Goal: Task Accomplishment & Management: Use online tool/utility

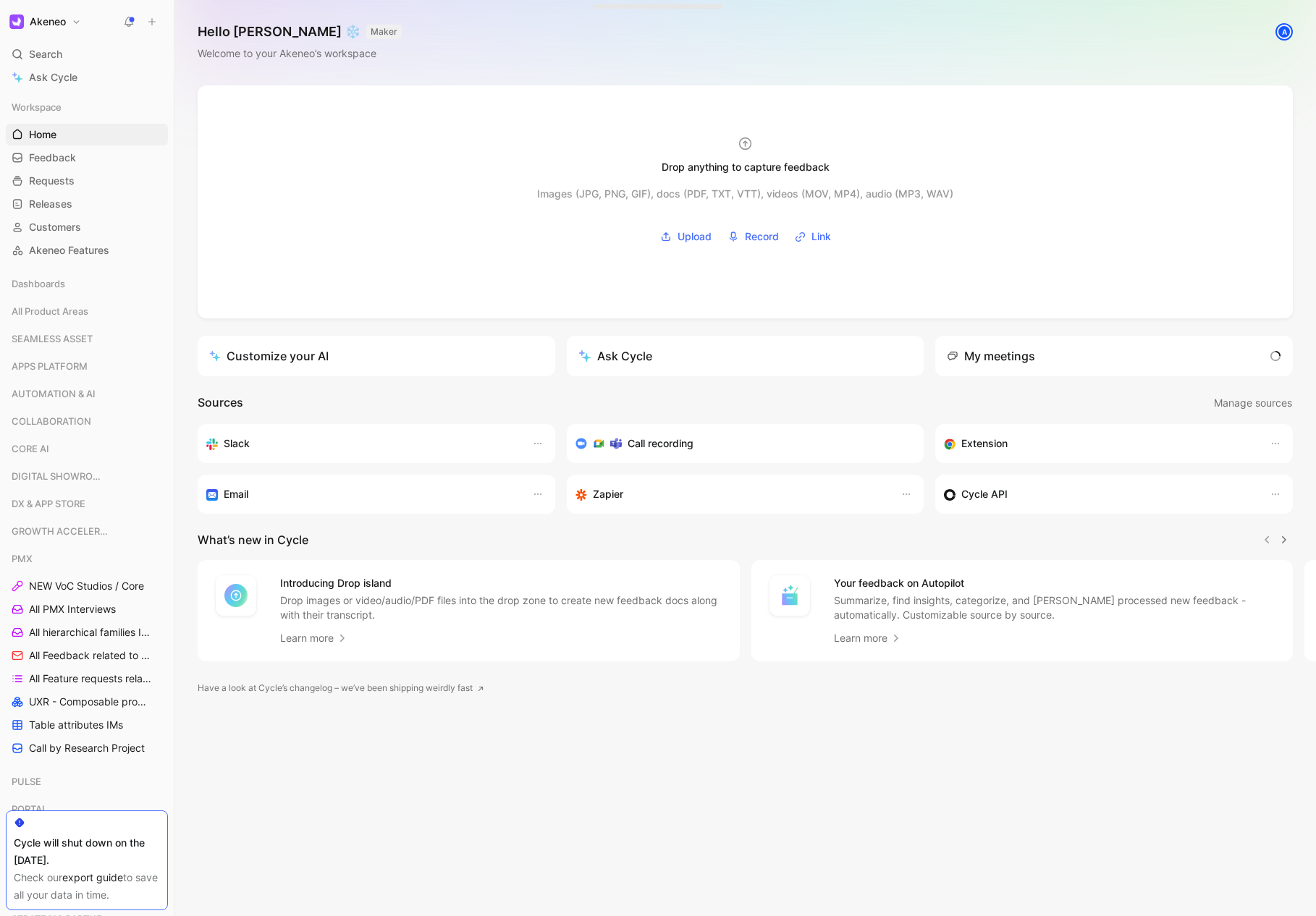
click at [1147, 365] on div "My meetings" at bounding box center [1113, 356] width 357 height 41
click at [1264, 360] on span "1 ongoing meeting" at bounding box center [1226, 355] width 105 height 18
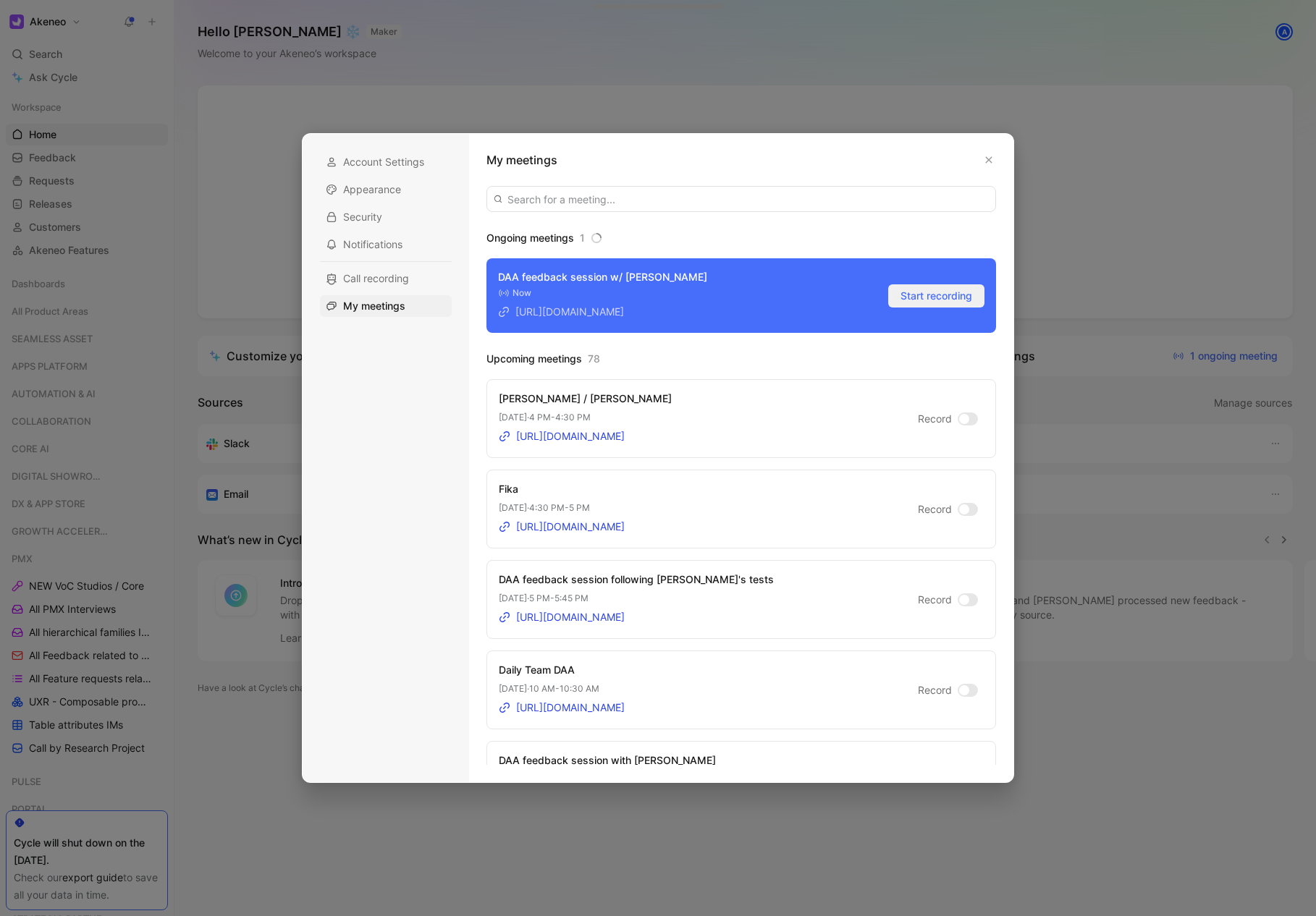
click at [923, 292] on span "Start recording" at bounding box center [936, 295] width 72 height 18
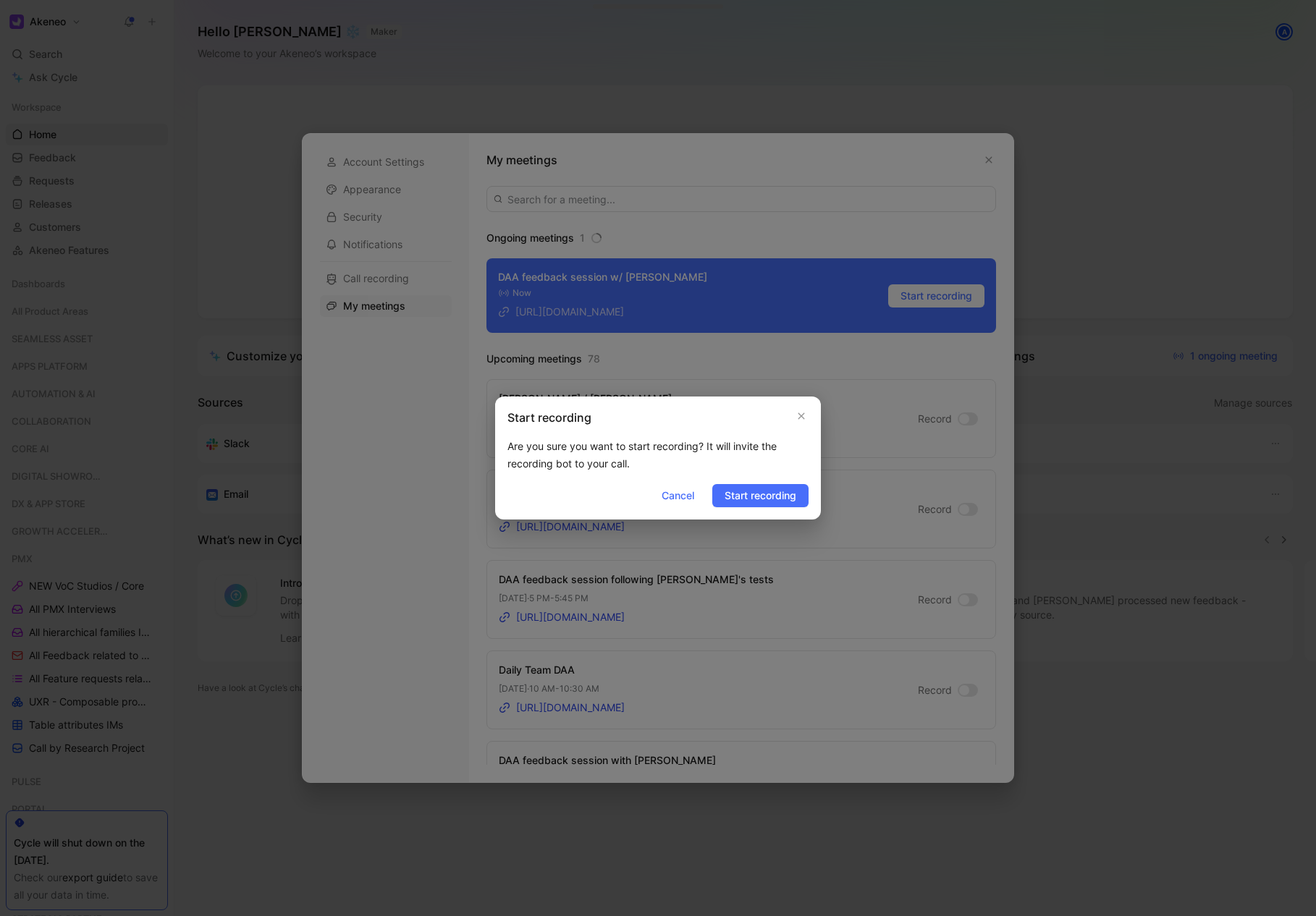
click at [763, 508] on div "Start recording Are you sure you want to start recording? It will invite the re…" at bounding box center [658, 458] width 326 height 123
click at [764, 504] on button "Start recording" at bounding box center [760, 495] width 96 height 23
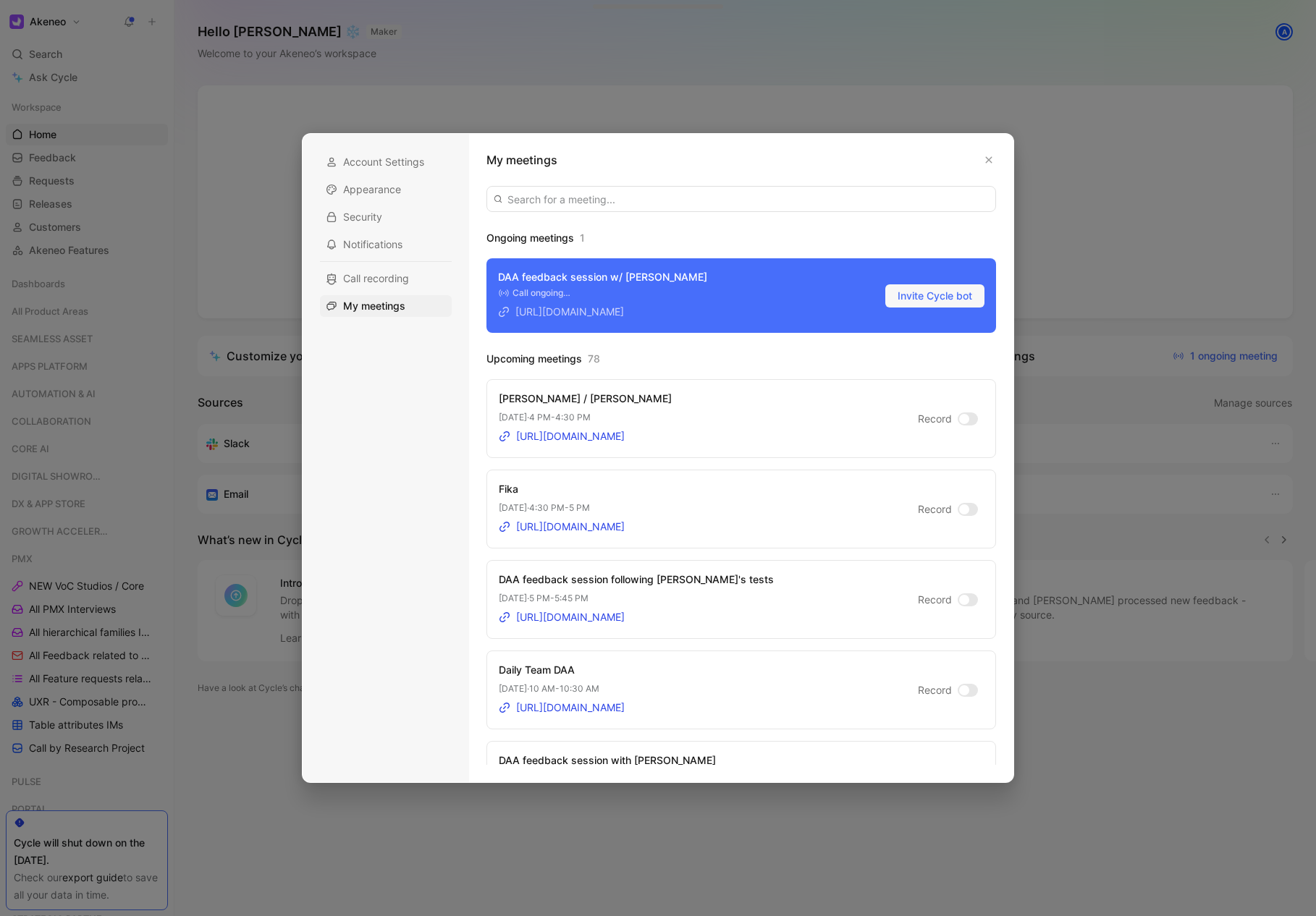
scroll to position [66, 0]
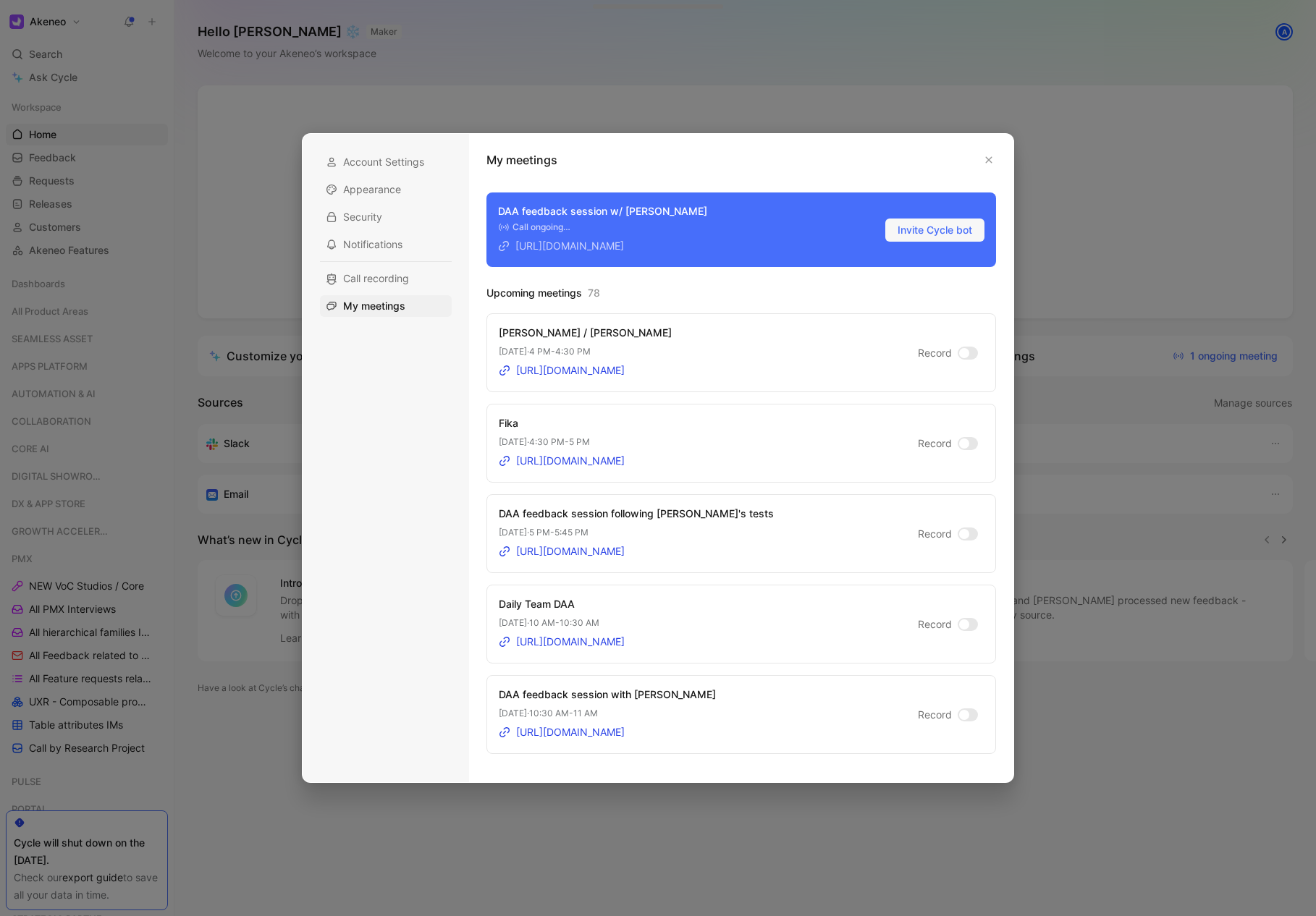
click at [970, 713] on div at bounding box center [968, 714] width 20 height 13
click at [0, 0] on input "Record" at bounding box center [0, 0] width 0 height 0
click at [965, 536] on div at bounding box center [965, 534] width 10 height 10
click at [0, 0] on input "Record" at bounding box center [0, 0] width 0 height 0
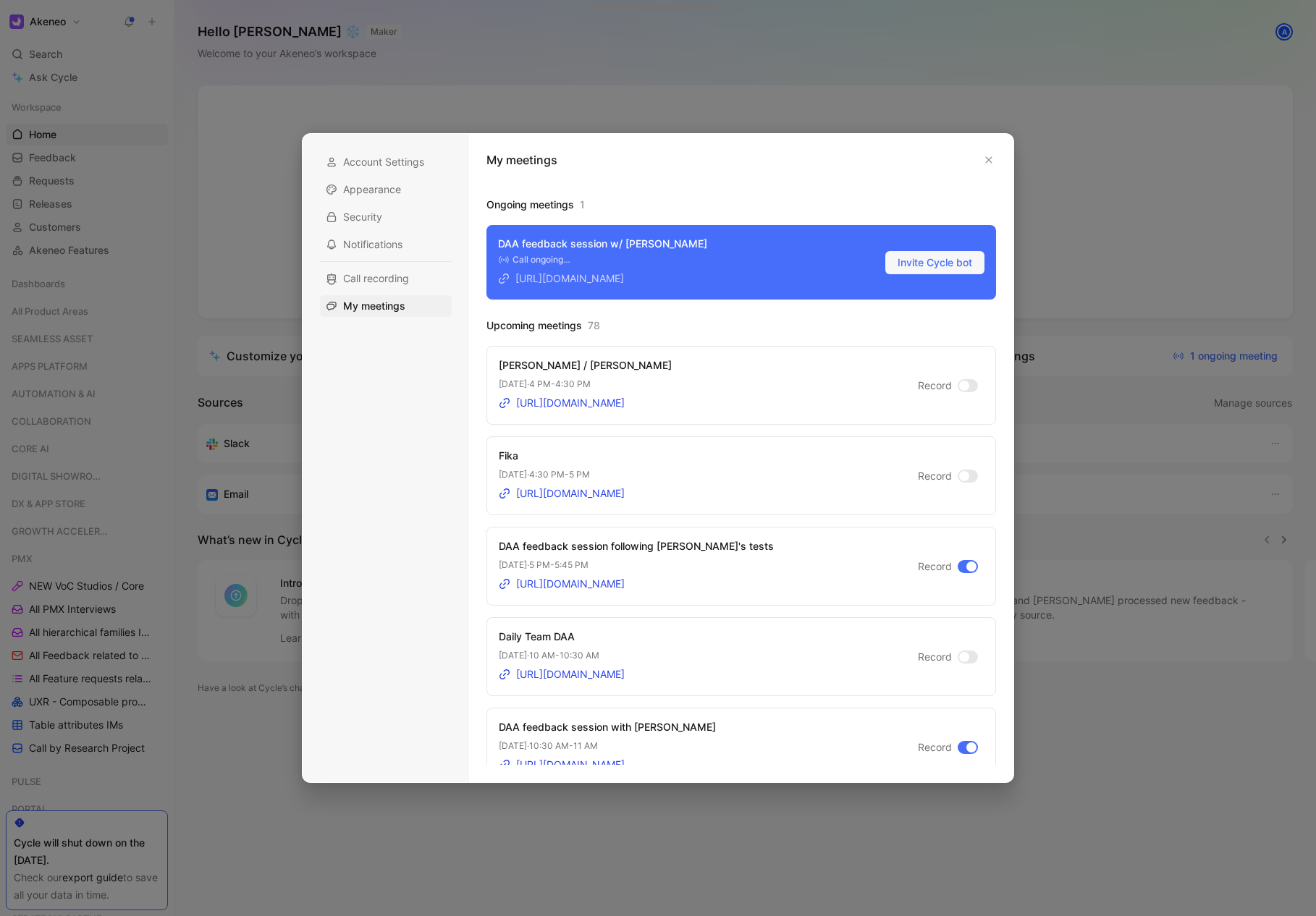
scroll to position [0, 0]
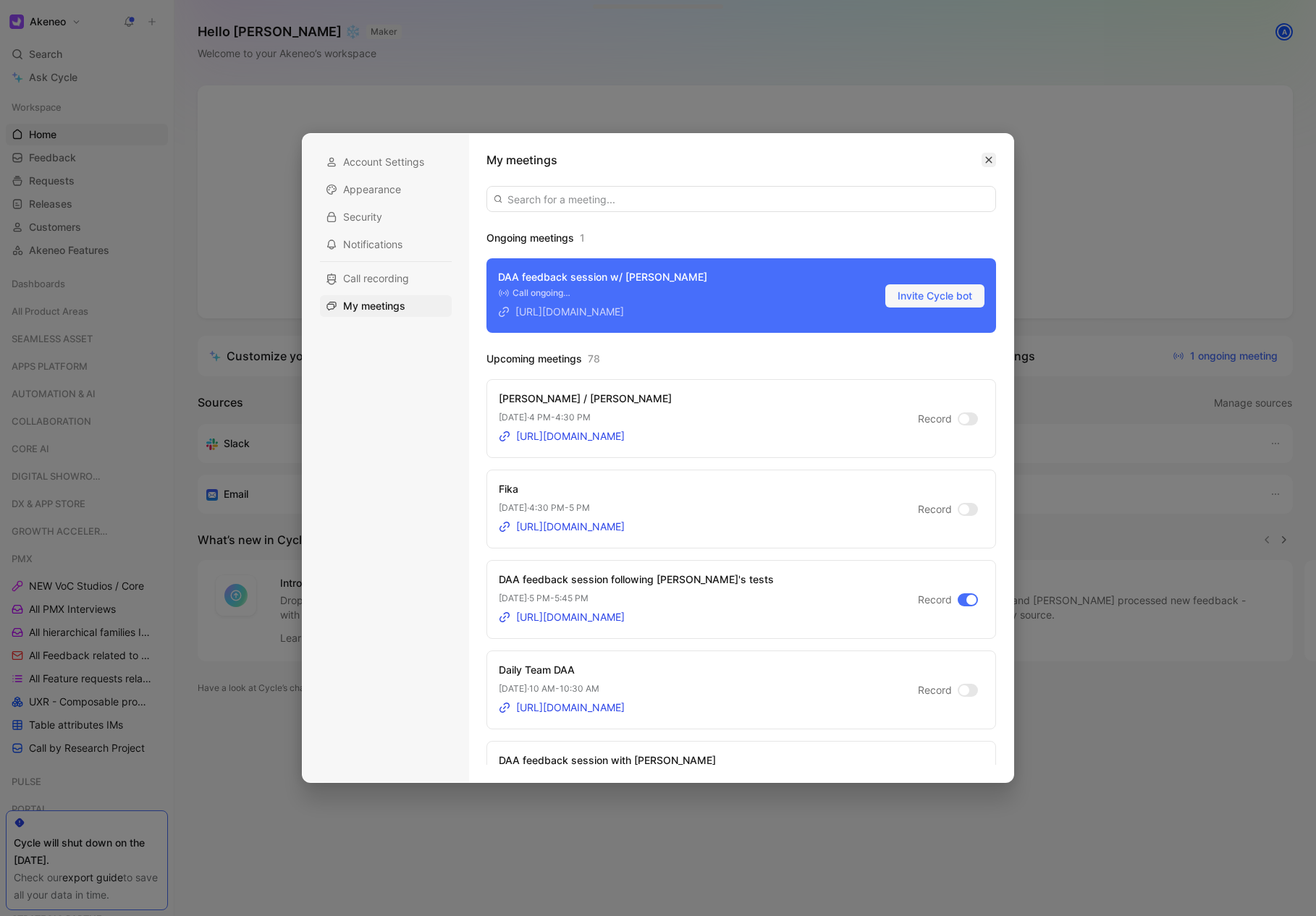
click at [988, 160] on icon "button" at bounding box center [989, 160] width 7 height 7
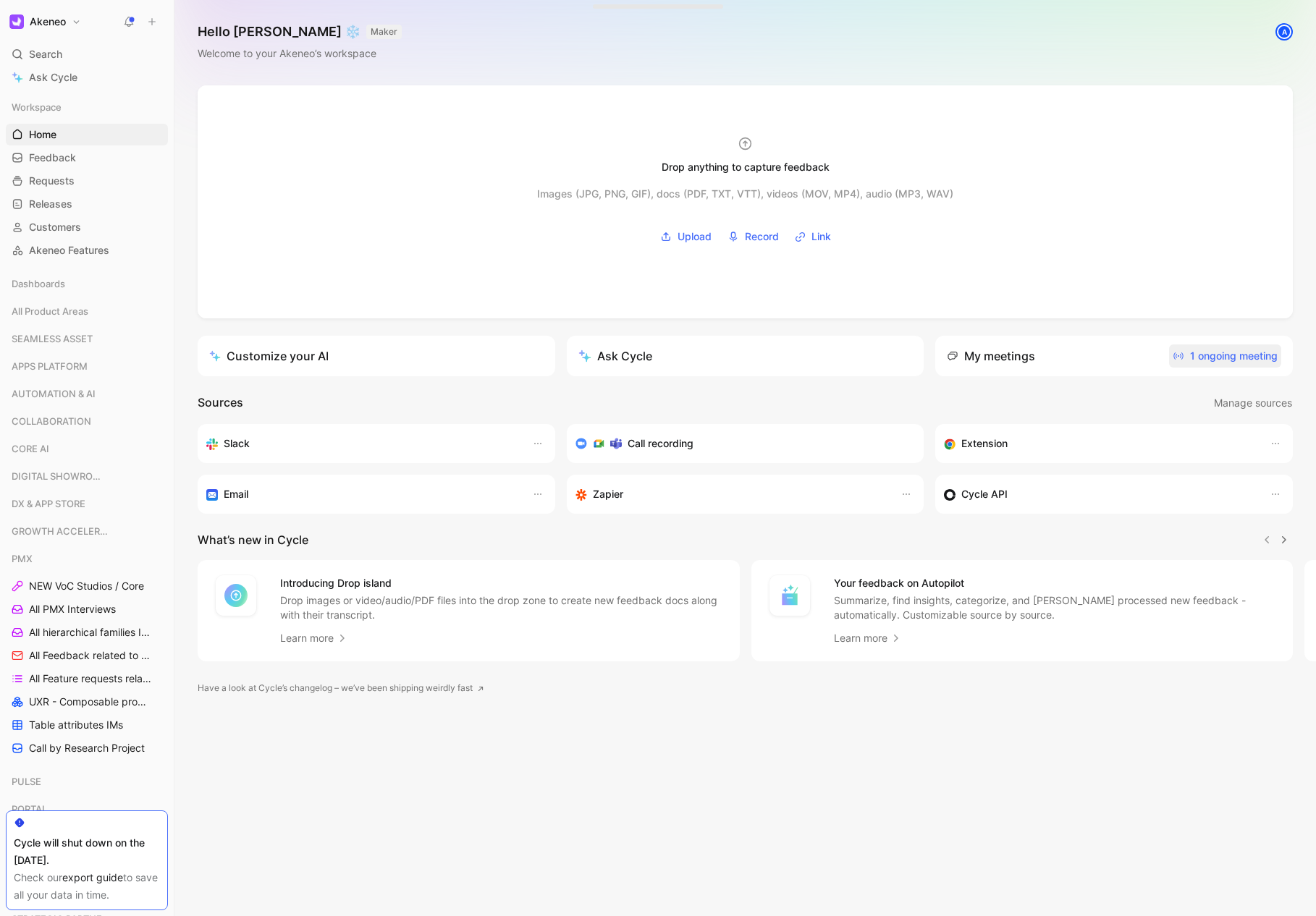
click at [1228, 355] on span "1 ongoing meeting" at bounding box center [1226, 355] width 105 height 18
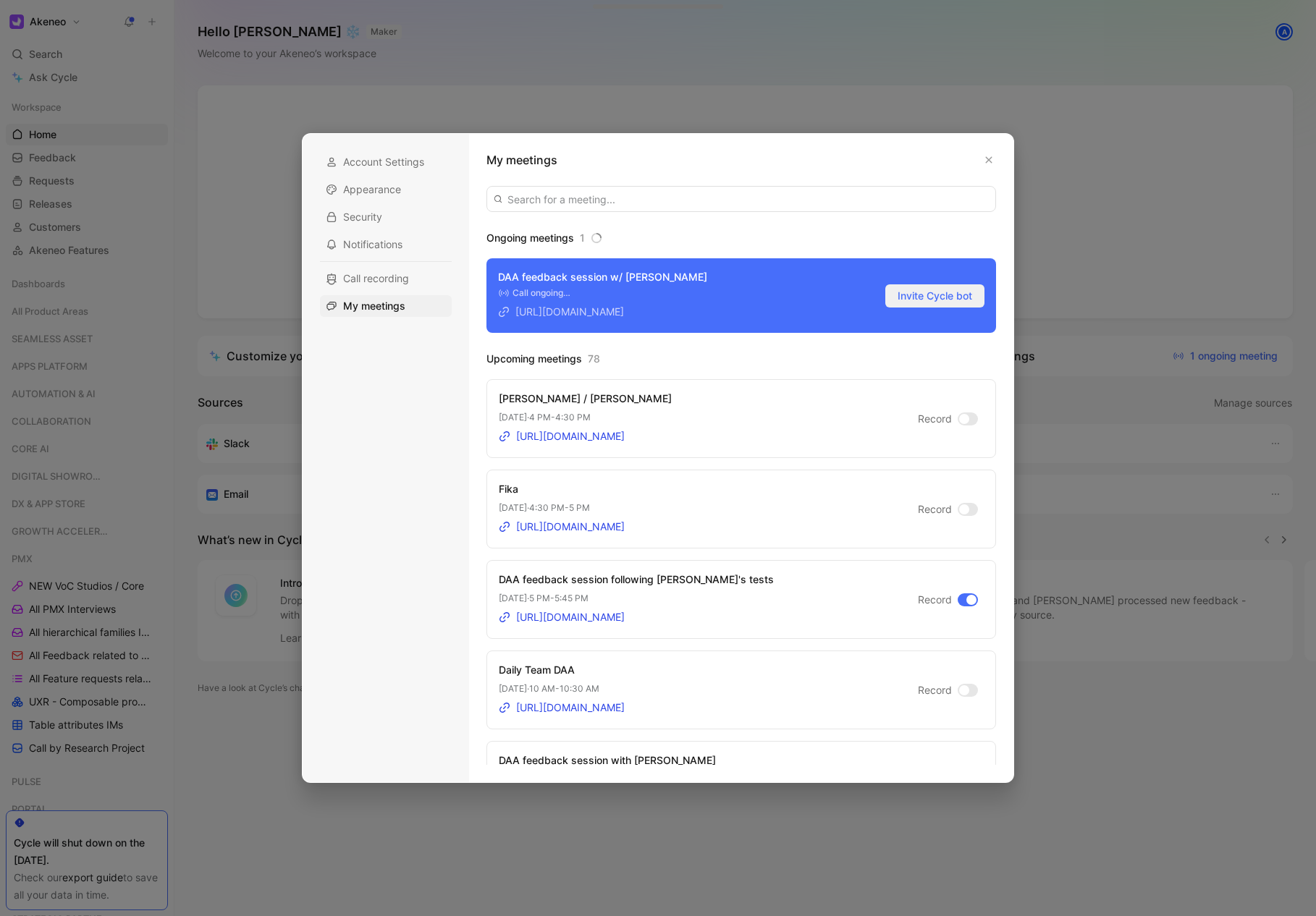
click at [915, 292] on span "Invite Cycle bot" at bounding box center [935, 295] width 74 height 18
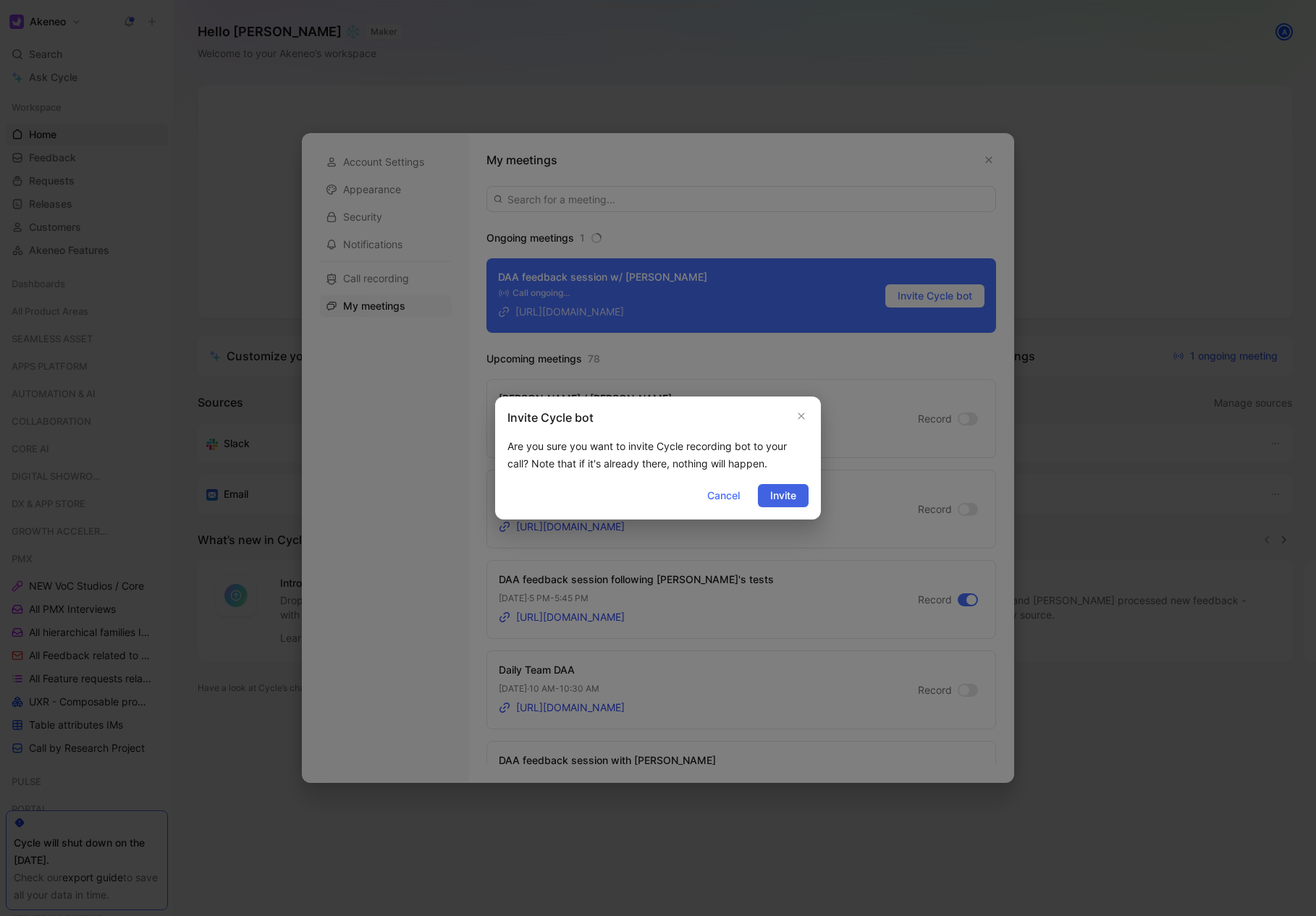
click at [786, 493] on span "Invite" at bounding box center [783, 496] width 26 height 18
